Goal: Check status: Check status

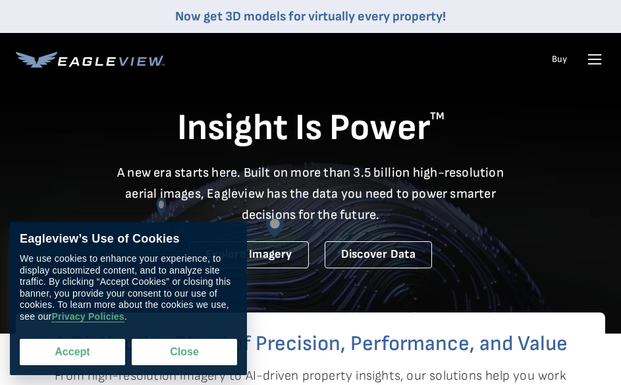
click at [90, 349] on button "Accept" at bounding box center [72, 351] width 105 height 26
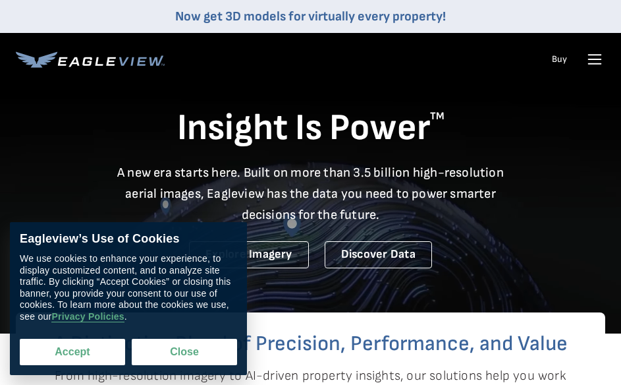
checkbox input "true"
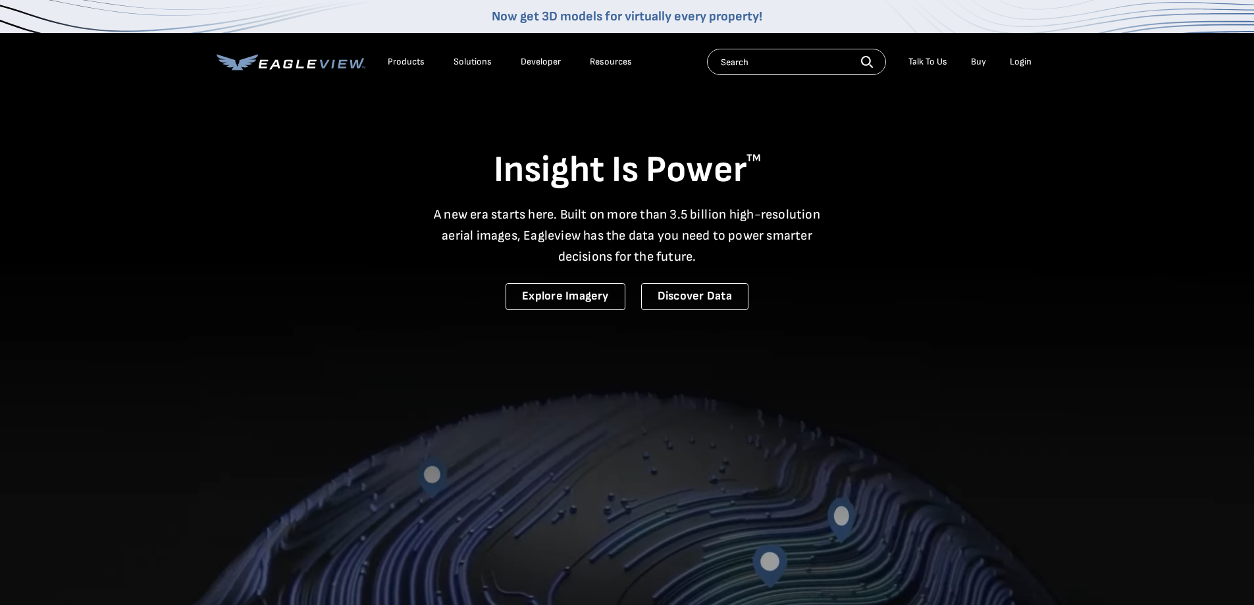
click at [300, 58] on icon at bounding box center [291, 62] width 149 height 16
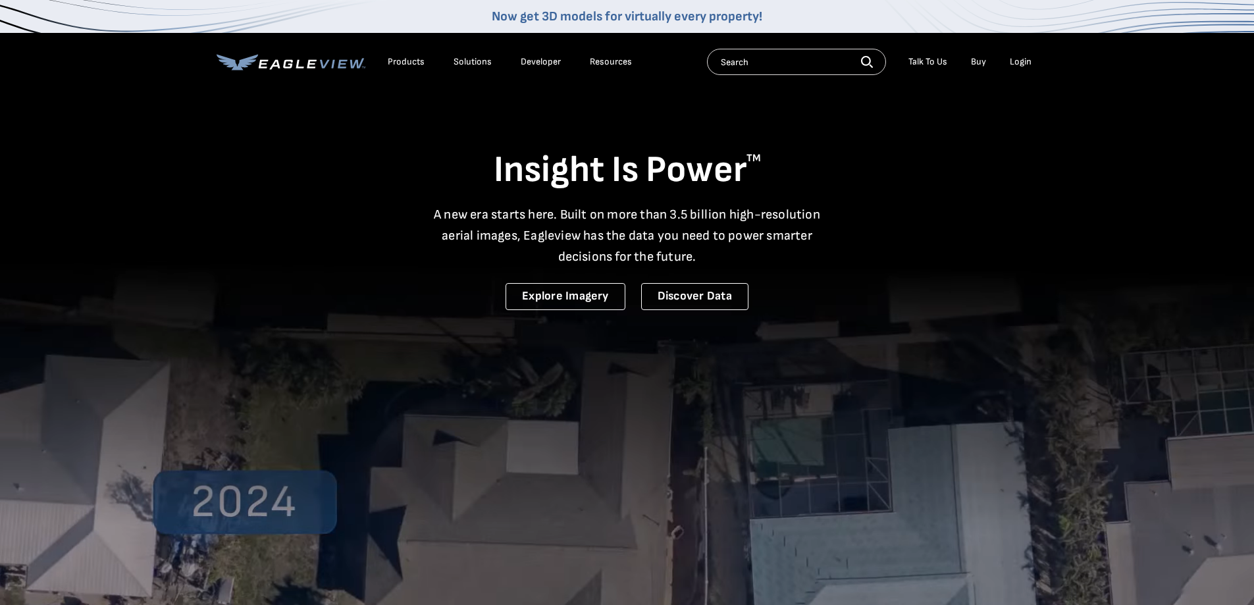
click at [1021, 61] on div "Login" at bounding box center [1021, 62] width 22 height 12
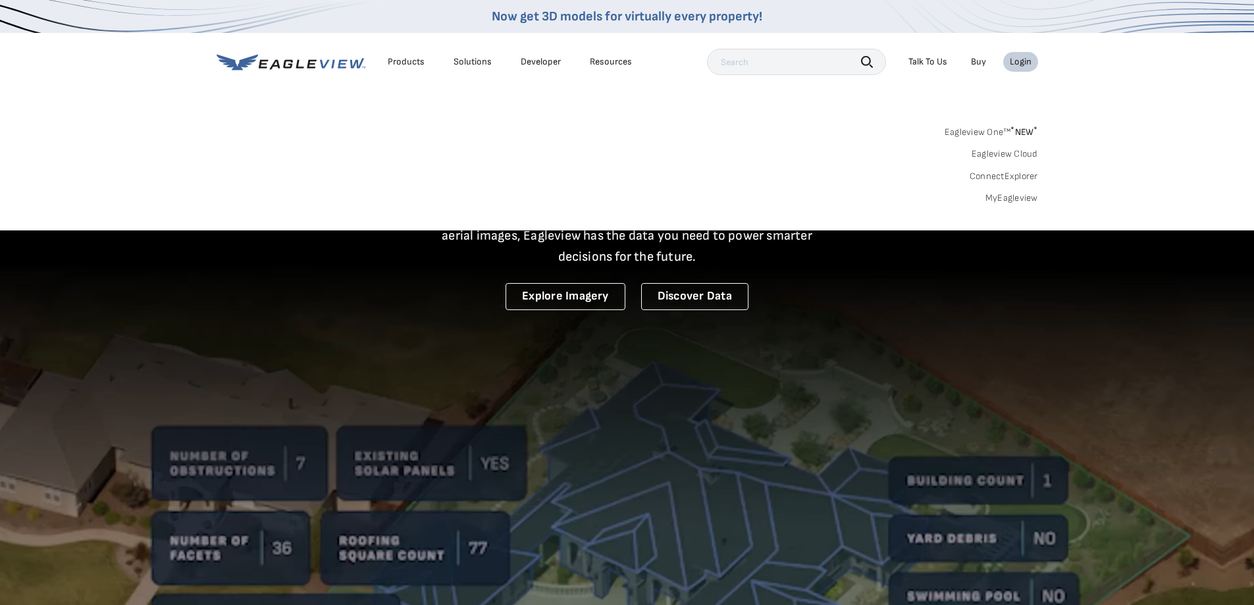
click at [1024, 63] on div "Login" at bounding box center [1021, 62] width 22 height 12
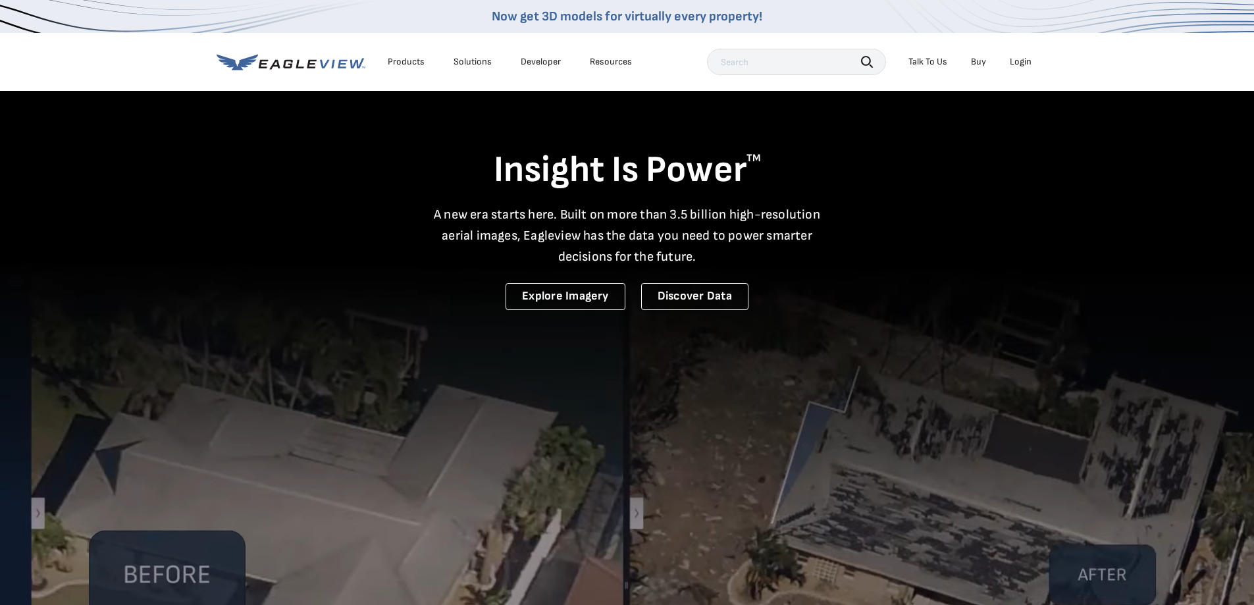
click at [1012, 59] on div "Login" at bounding box center [1021, 62] width 22 height 12
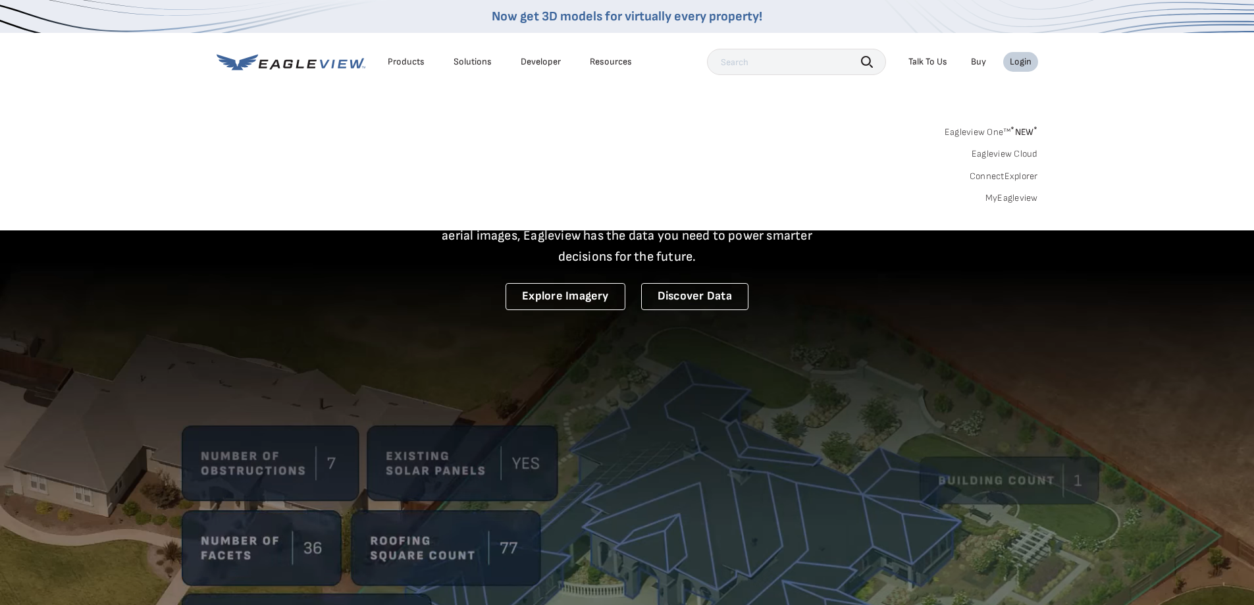
click at [997, 197] on link "MyEagleview" at bounding box center [1012, 198] width 53 height 12
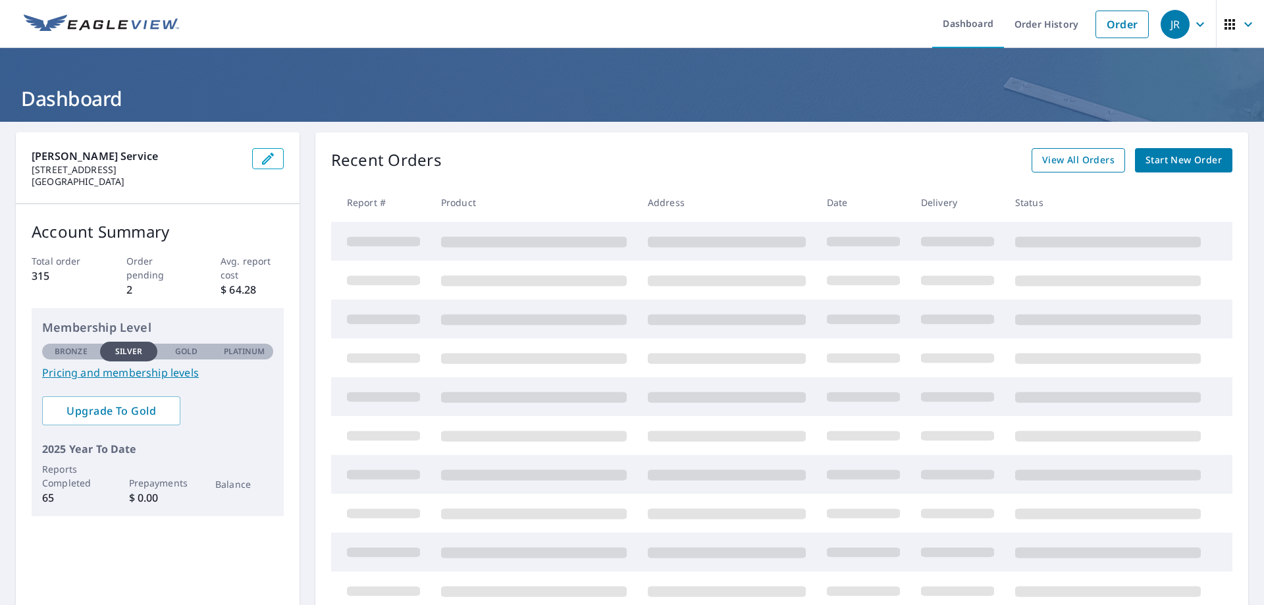
click at [1092, 162] on span "View All Orders" at bounding box center [1078, 160] width 72 height 16
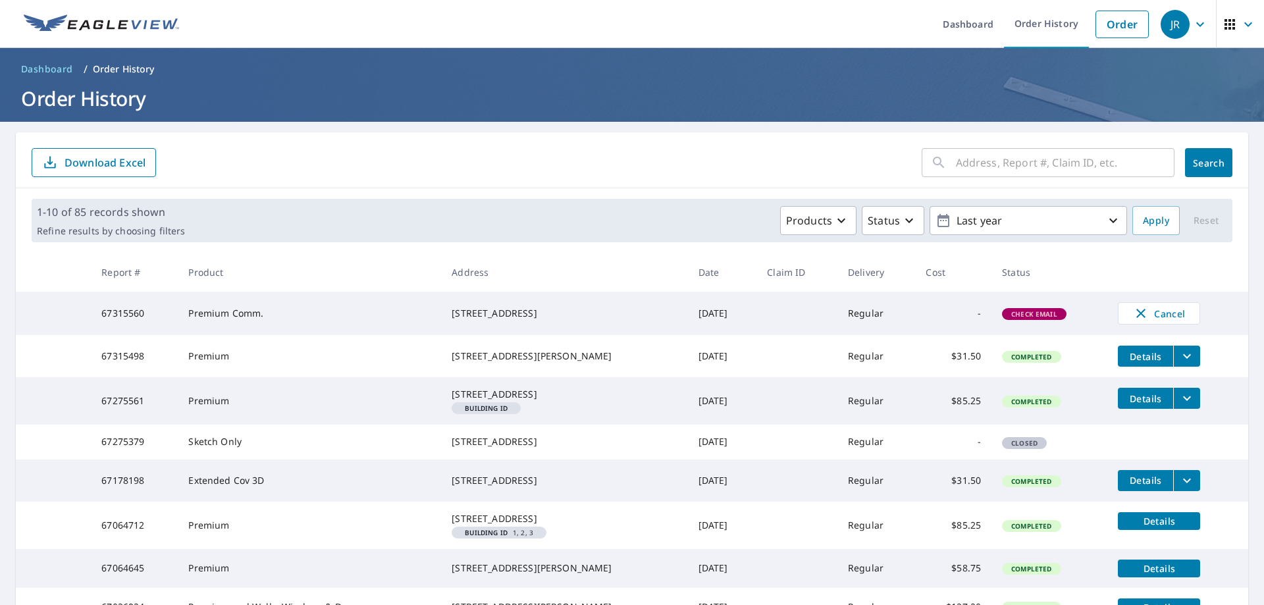
click at [961, 168] on input "text" at bounding box center [1065, 162] width 219 height 37
type input "[STREET_ADDRESS]"
click at [1207, 155] on button "Search" at bounding box center [1208, 162] width 47 height 29
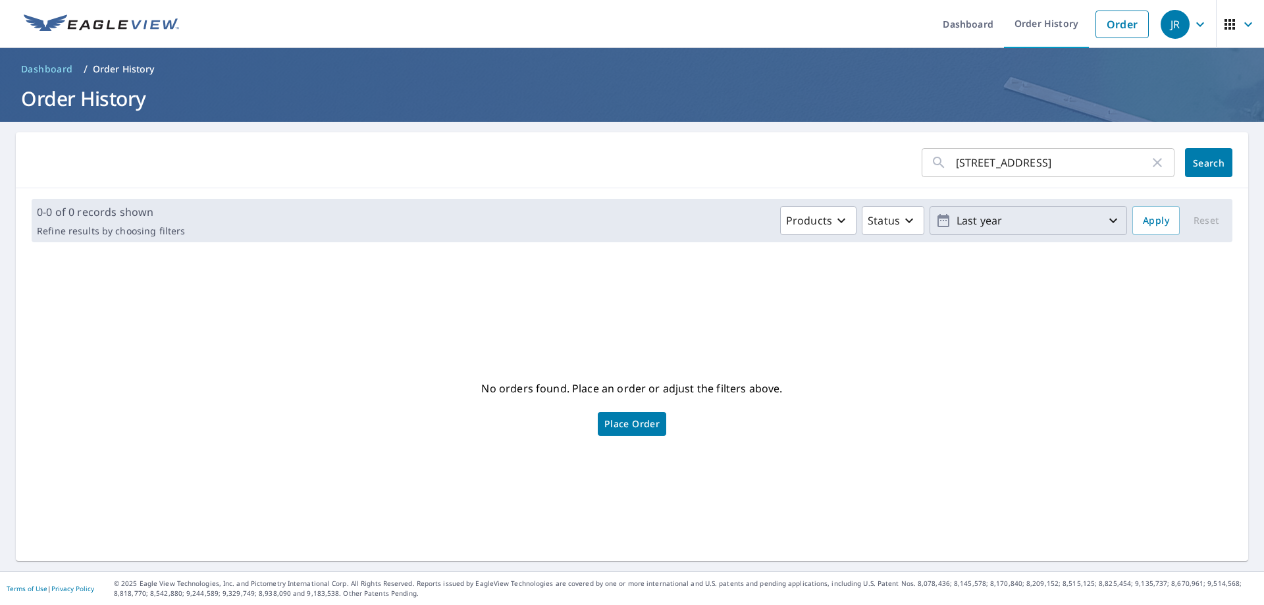
click at [1106, 217] on icon "button" at bounding box center [1114, 221] width 16 height 16
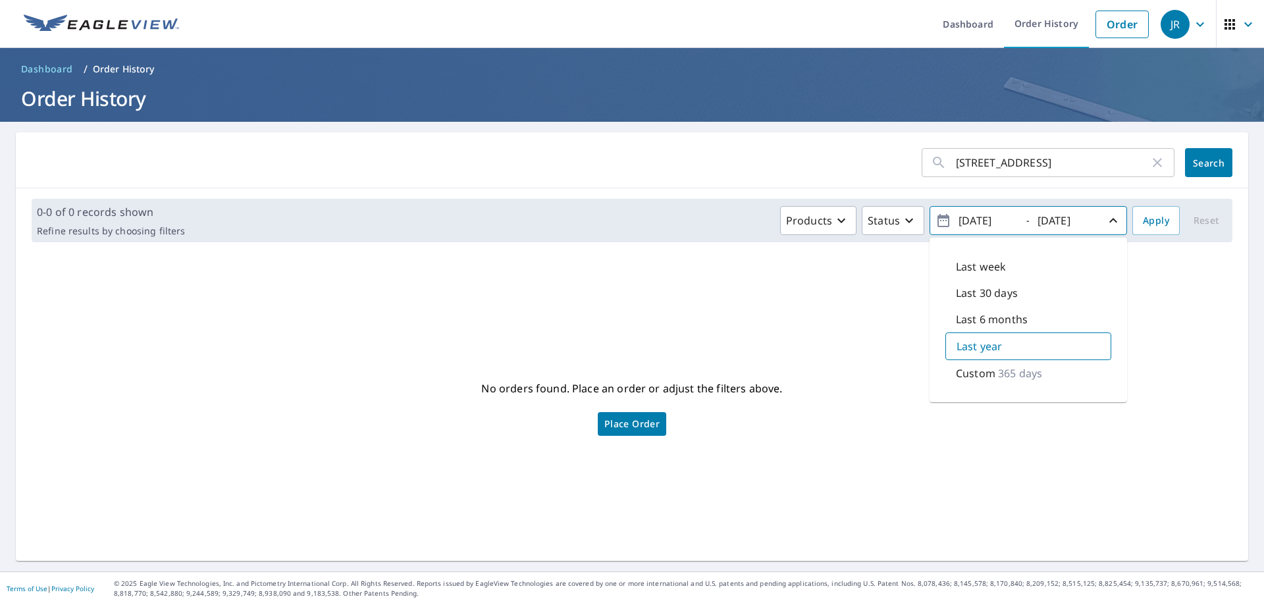
click at [965, 348] on p "Last year" at bounding box center [979, 346] width 45 height 16
click at [1199, 167] on span "Search" at bounding box center [1209, 163] width 26 height 13
